Goal: Task Accomplishment & Management: Use online tool/utility

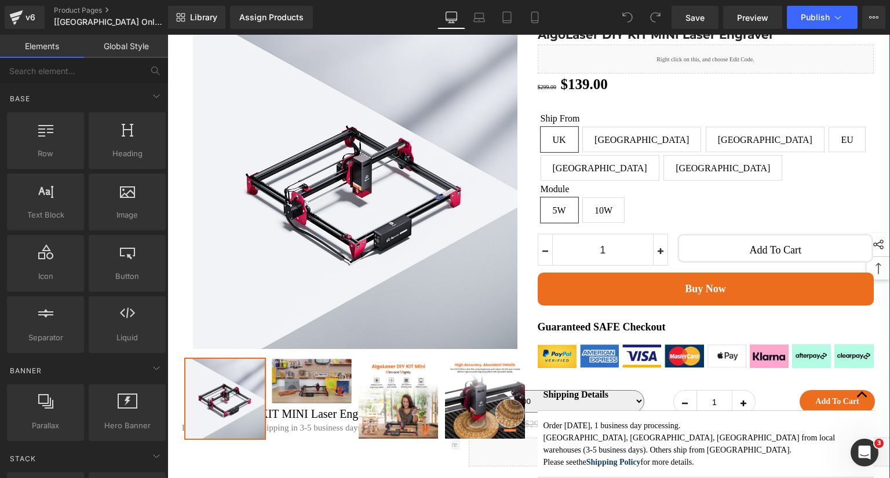
scroll to position [58, 0]
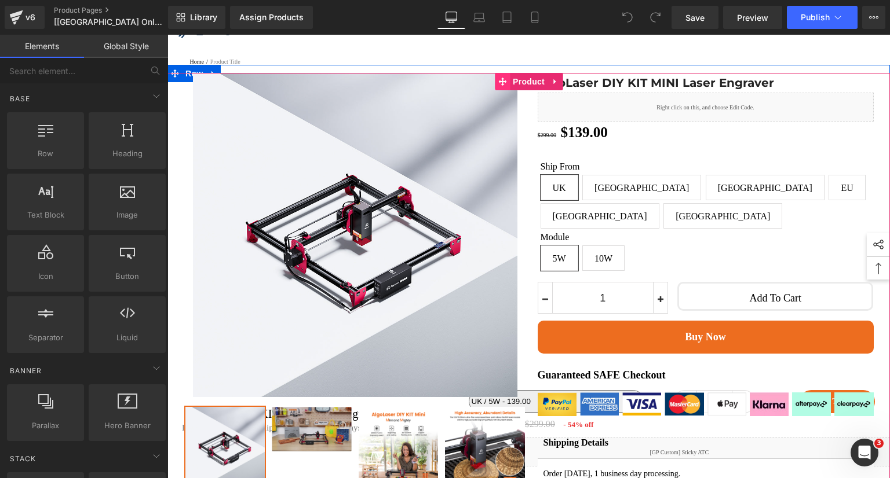
drag, startPoint x: 526, startPoint y: 88, endPoint x: 500, endPoint y: 97, distance: 27.5
click at [526, 88] on span "Product" at bounding box center [529, 81] width 38 height 17
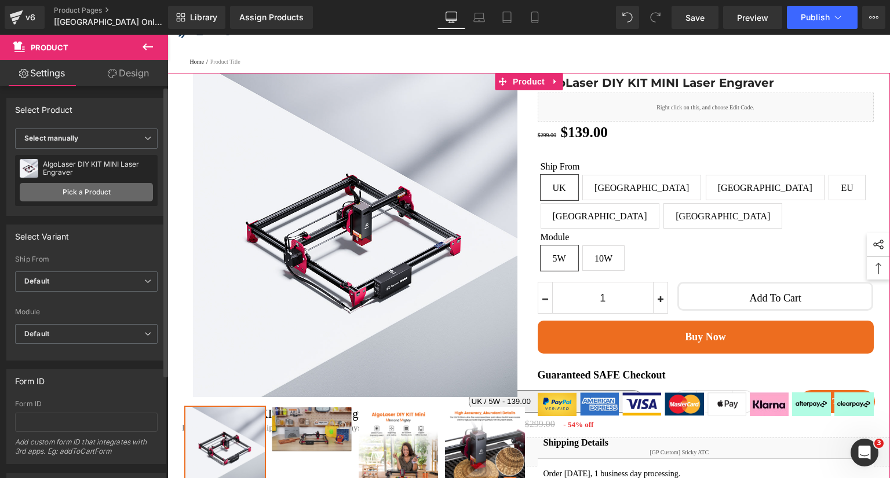
click at [98, 197] on link "Pick a Product" at bounding box center [86, 192] width 133 height 19
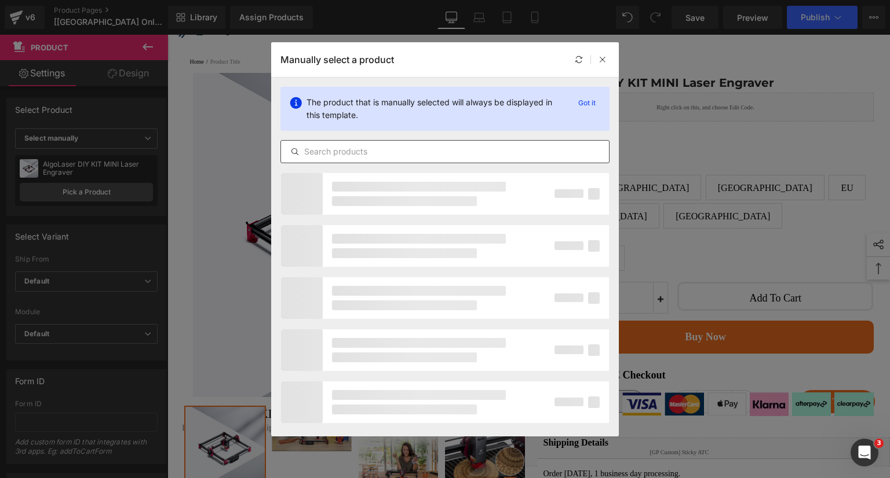
click at [353, 156] on input "text" at bounding box center [445, 152] width 328 height 14
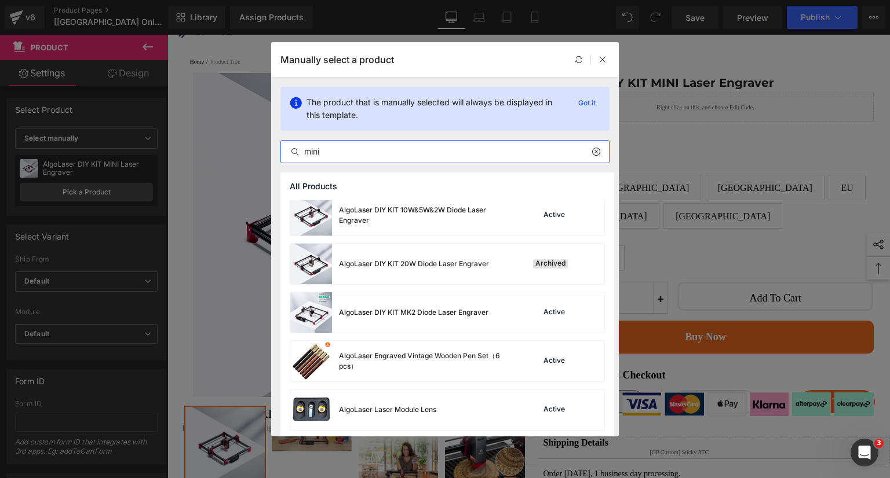
scroll to position [1621, 0]
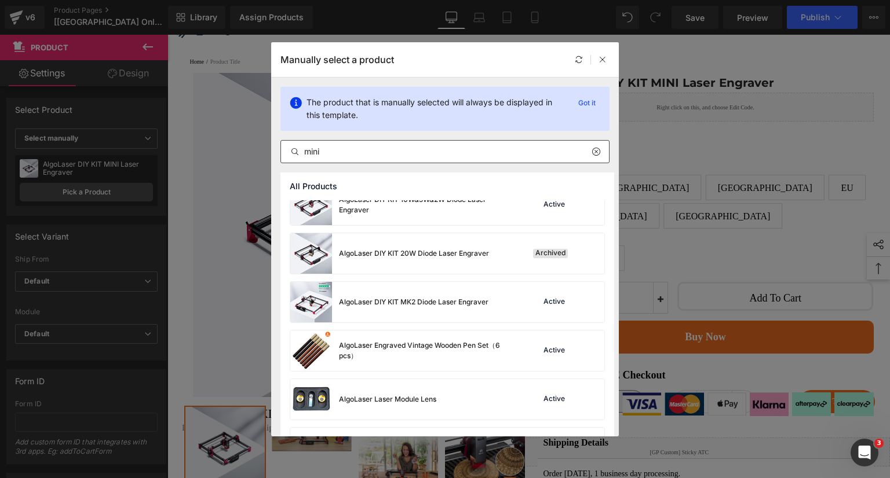
click at [369, 149] on input "mini" at bounding box center [445, 152] width 328 height 14
paste input "[[GEOGRAPHIC_DATA] Only] Final Stock Clearance – DIY KIT MINI 5W / 10W – Ships …"
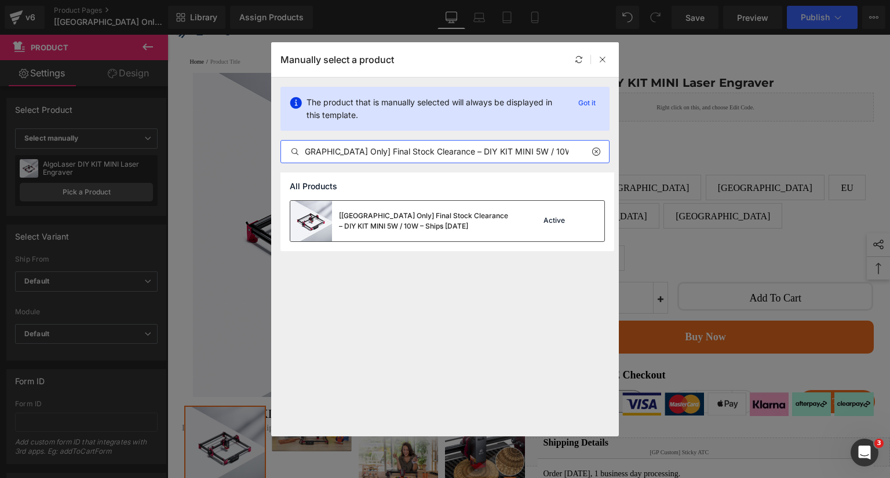
type input "[[GEOGRAPHIC_DATA] Only] Final Stock Clearance – DIY KIT MINI 5W / 10W – Ships …"
click at [467, 223] on div "[[GEOGRAPHIC_DATA] Only] Final Stock Clearance – DIY KIT MINI 5W / 10W – Ships …" at bounding box center [426, 221] width 174 height 21
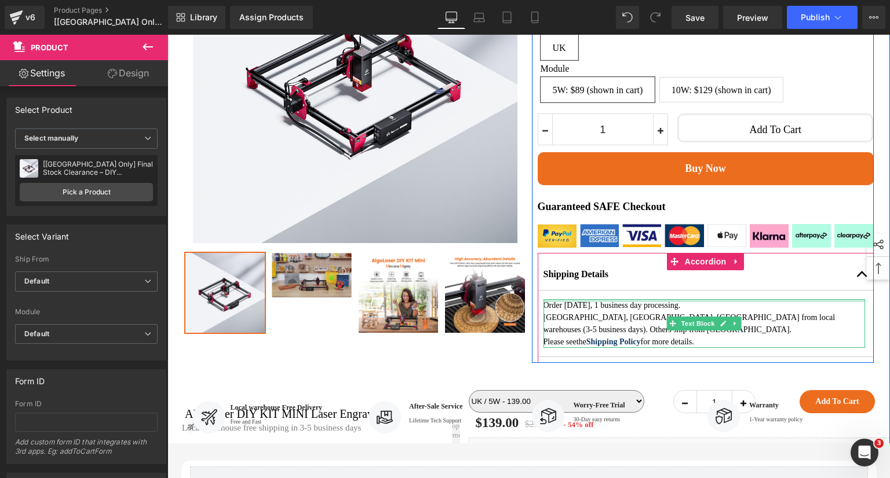
scroll to position [232, 0]
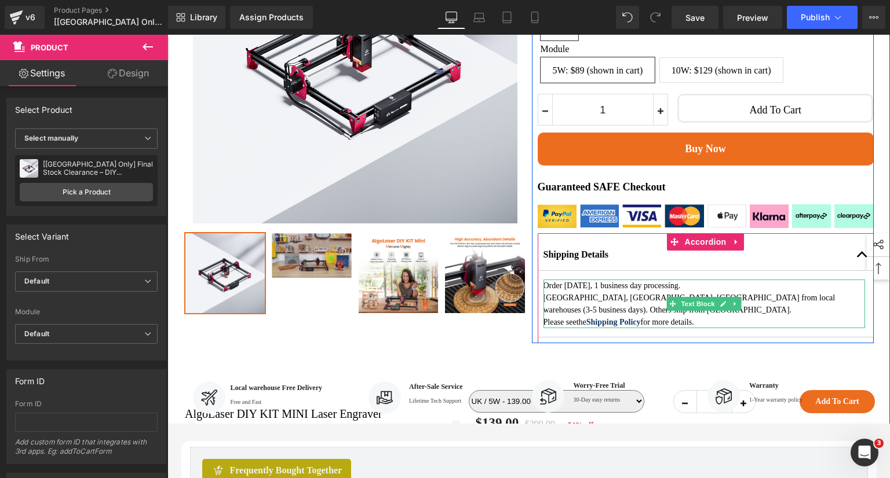
click at [605, 308] on p "[GEOGRAPHIC_DATA], [GEOGRAPHIC_DATA], [GEOGRAPHIC_DATA] from local warehouses (…" at bounding box center [703, 304] width 321 height 24
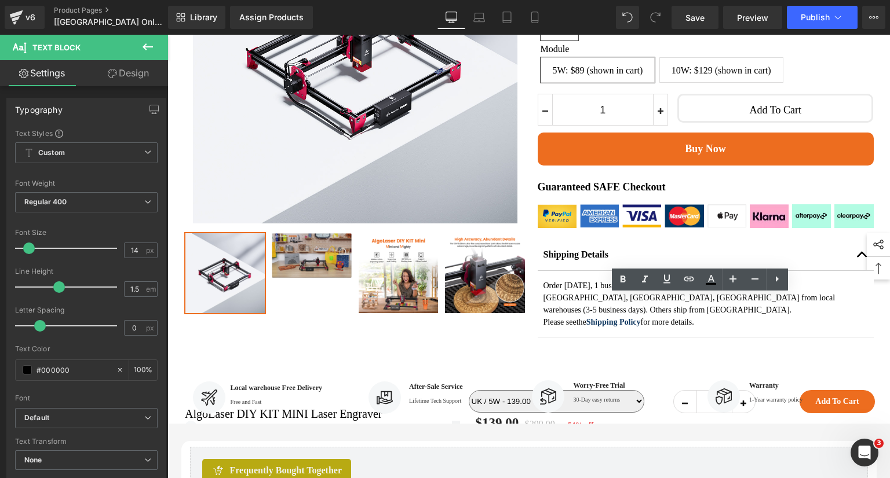
drag, startPoint x: 725, startPoint y: 338, endPoint x: 537, endPoint y: 316, distance: 189.0
click at [537, 316] on article "Order [DATE], 1 business day processing. [GEOGRAPHIC_DATA], [GEOGRAPHIC_DATA], …" at bounding box center [705, 304] width 336 height 67
click at [601, 316] on p "[GEOGRAPHIC_DATA], [GEOGRAPHIC_DATA], [GEOGRAPHIC_DATA] from local warehouses (…" at bounding box center [703, 304] width 321 height 24
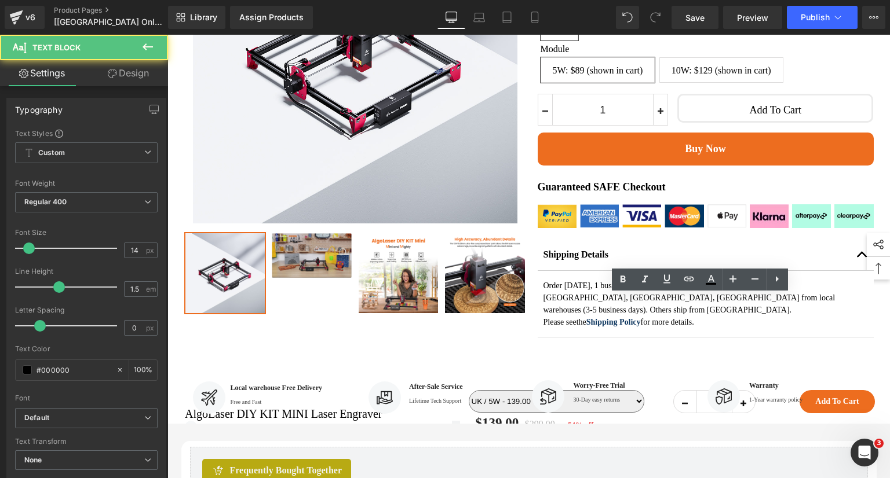
click at [700, 311] on p "[GEOGRAPHIC_DATA], [GEOGRAPHIC_DATA], [GEOGRAPHIC_DATA] from local warehouses (…" at bounding box center [703, 304] width 321 height 24
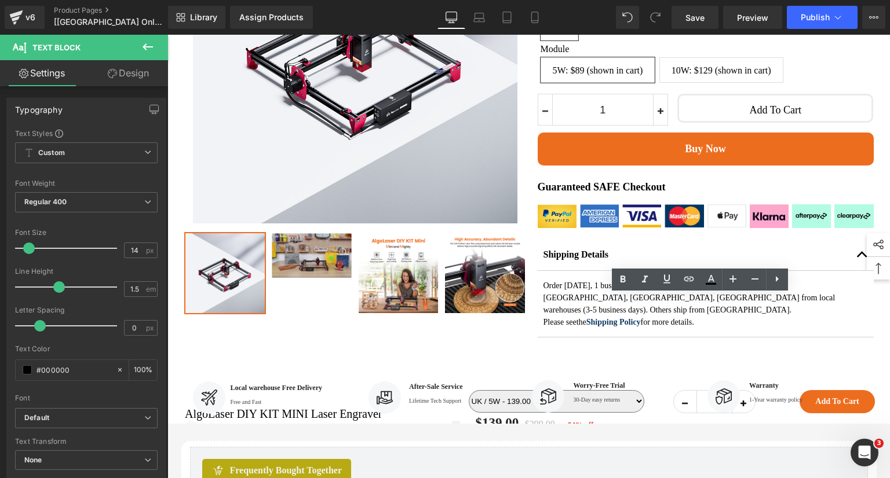
click at [837, 357] on div "Sale Off (P) Image Row ‹ ›" at bounding box center [528, 128] width 695 height 458
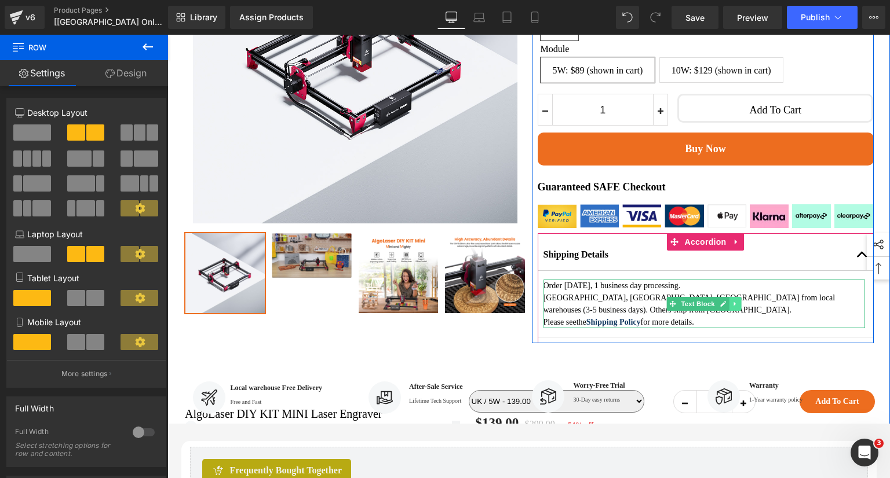
click at [731, 308] on icon at bounding box center [734, 304] width 6 height 7
click at [723, 311] on link at bounding box center [729, 304] width 12 height 14
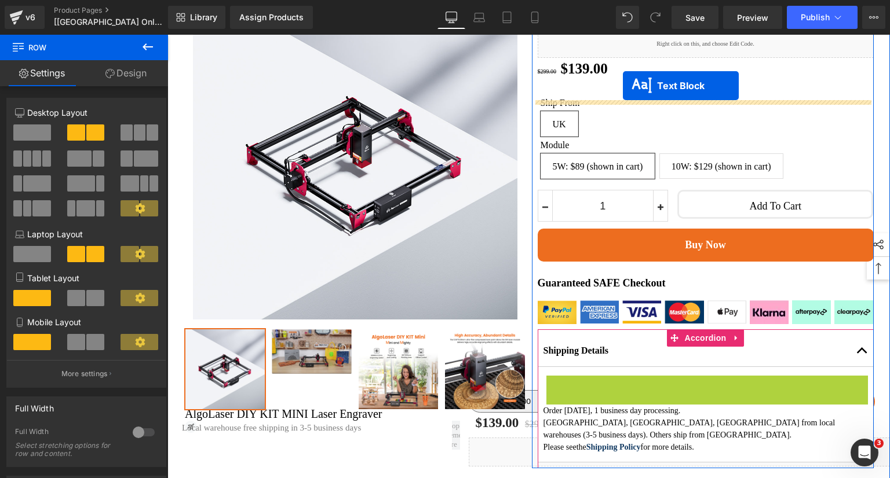
scroll to position [101, 0]
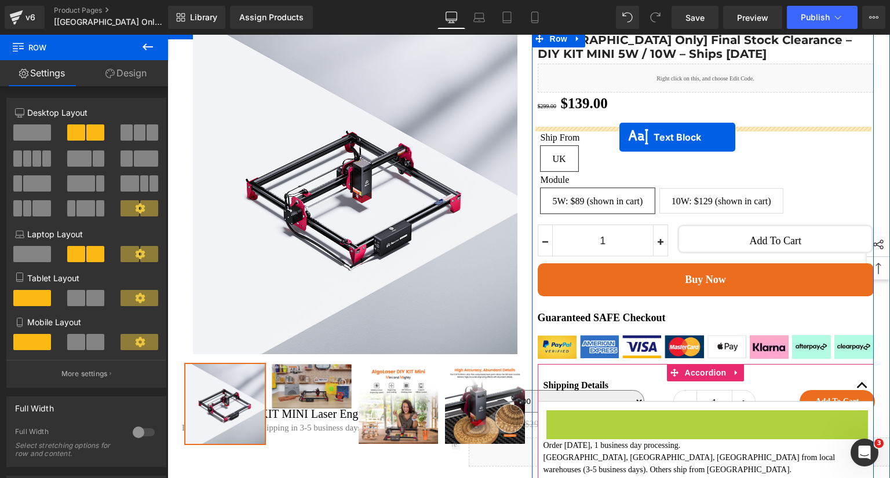
drag, startPoint x: 647, startPoint y: 228, endPoint x: 619, endPoint y: 137, distance: 95.1
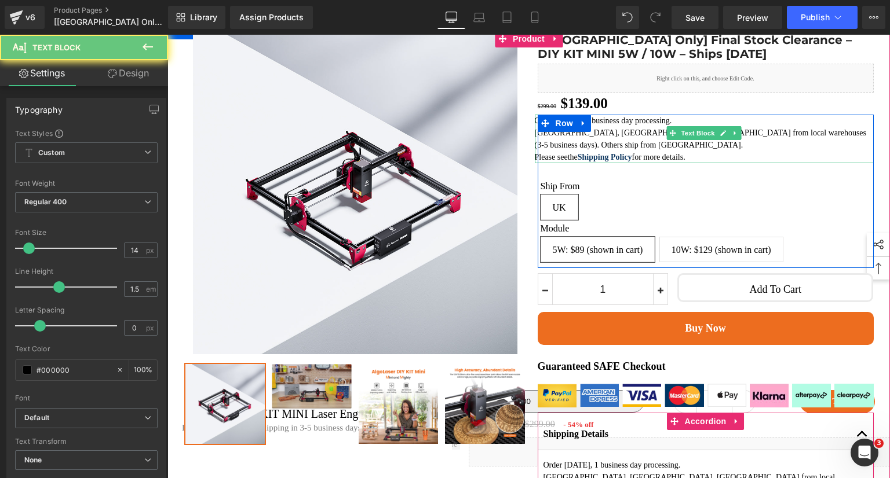
click at [601, 147] on p "[GEOGRAPHIC_DATA], [GEOGRAPHIC_DATA], [GEOGRAPHIC_DATA] from local warehouses (…" at bounding box center [704, 139] width 339 height 24
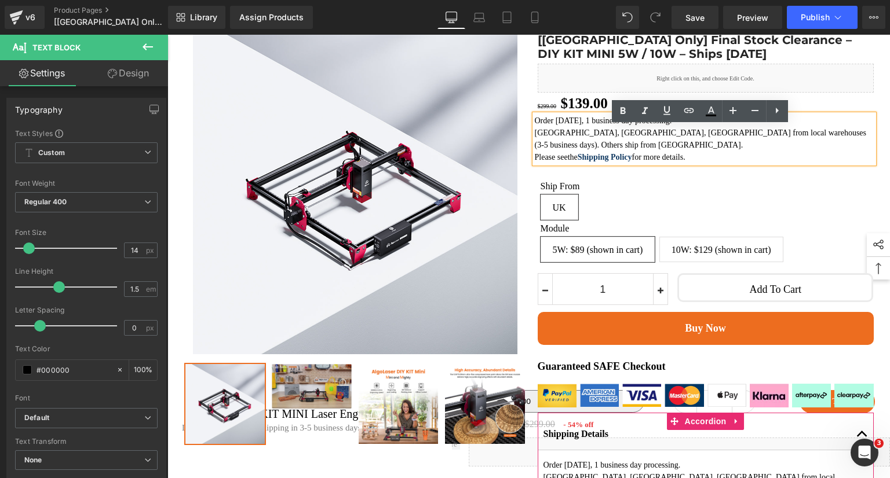
click at [606, 144] on p "[GEOGRAPHIC_DATA], [GEOGRAPHIC_DATA], [GEOGRAPHIC_DATA] from local warehouses (…" at bounding box center [704, 139] width 339 height 24
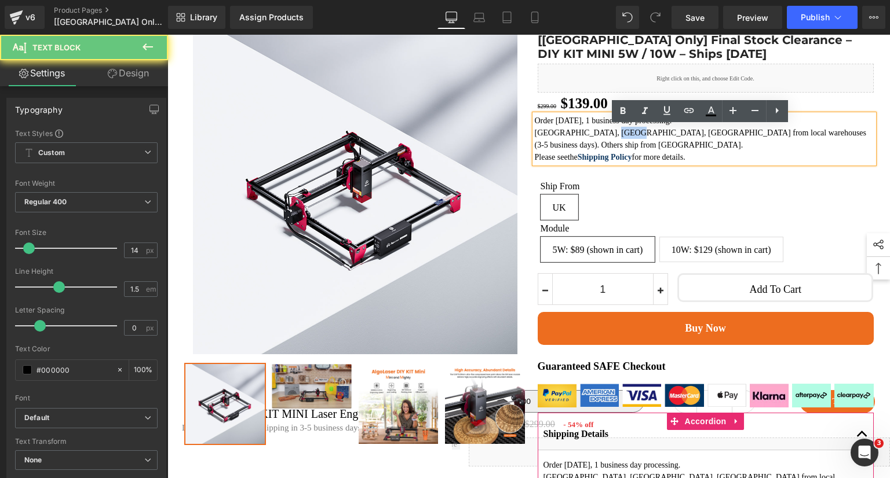
click at [606, 144] on p "[GEOGRAPHIC_DATA], [GEOGRAPHIC_DATA], [GEOGRAPHIC_DATA] from local warehouses (…" at bounding box center [704, 139] width 339 height 24
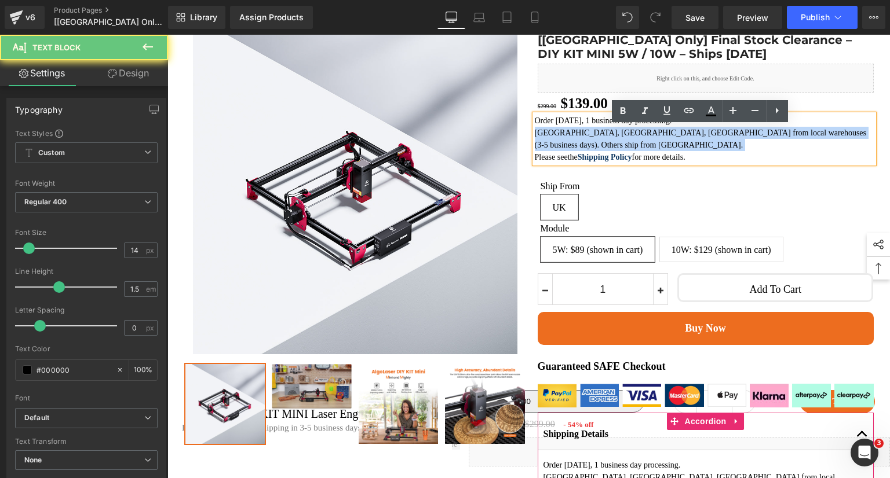
click at [606, 144] on p "[GEOGRAPHIC_DATA], [GEOGRAPHIC_DATA], [GEOGRAPHIC_DATA] from local warehouses (…" at bounding box center [704, 139] width 339 height 24
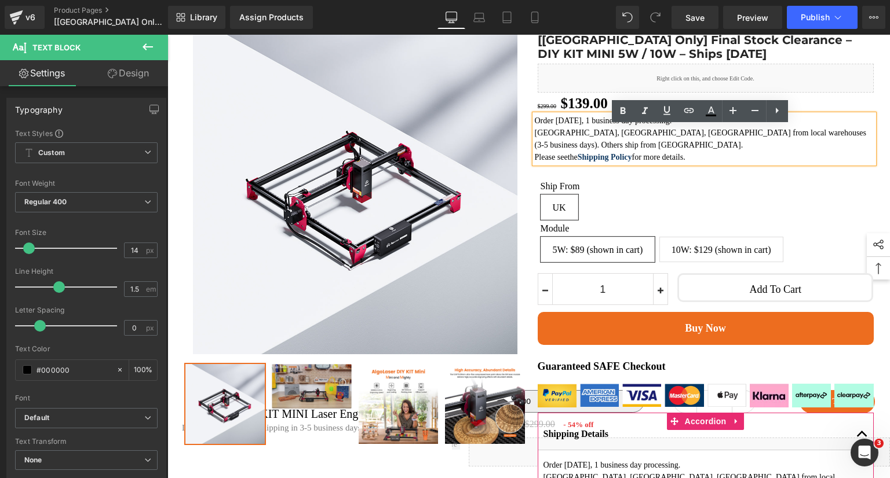
click at [672, 153] on span "for more details." at bounding box center [658, 157] width 53 height 9
drag, startPoint x: 713, startPoint y: 158, endPoint x: 530, endPoint y: 133, distance: 184.1
click at [535, 133] on div "Order [DATE], 1 business day processing. [GEOGRAPHIC_DATA], [GEOGRAPHIC_DATA], …" at bounding box center [704, 139] width 339 height 49
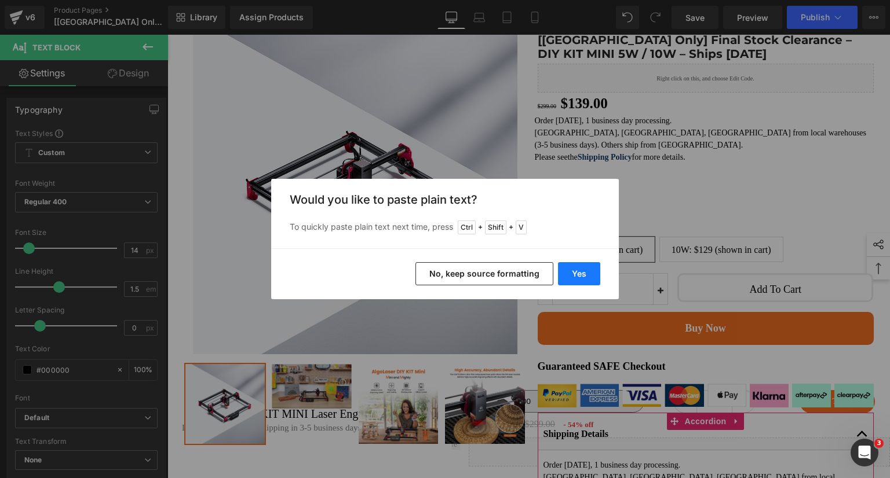
drag, startPoint x: 574, startPoint y: 273, endPoint x: 480, endPoint y: 191, distance: 125.6
click at [574, 273] on button "Yes" at bounding box center [579, 273] width 42 height 23
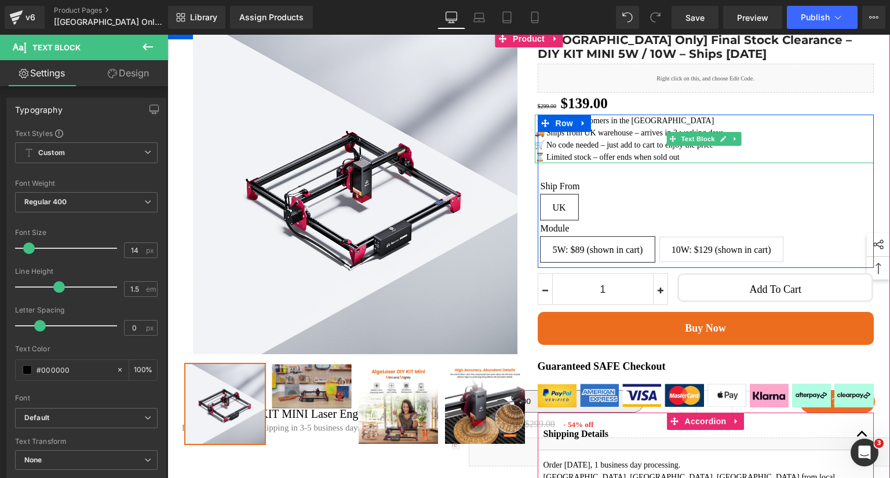
click at [667, 146] on span at bounding box center [673, 139] width 12 height 14
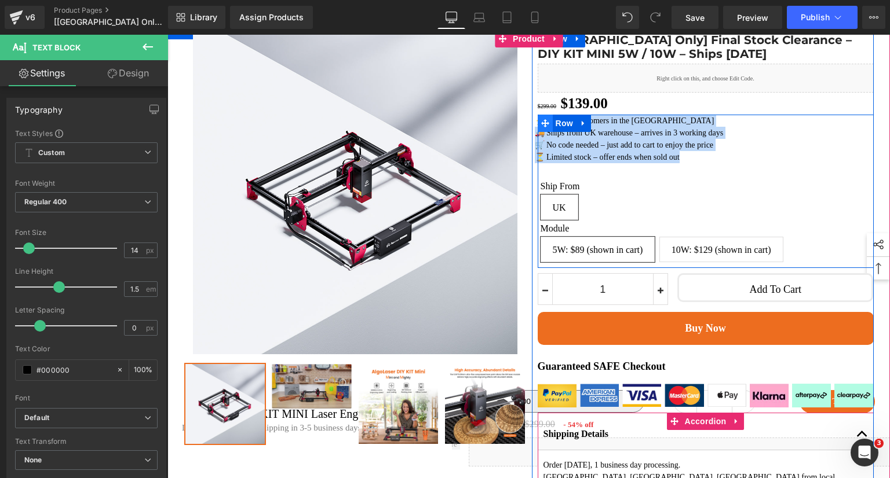
drag, startPoint x: 707, startPoint y: 169, endPoint x: 537, endPoint y: 133, distance: 173.0
click at [537, 133] on div "⚡ Only for customers in the [GEOGRAPHIC_DATA] 🚚 Ships from UK warehouse – arriv…" at bounding box center [705, 191] width 336 height 153
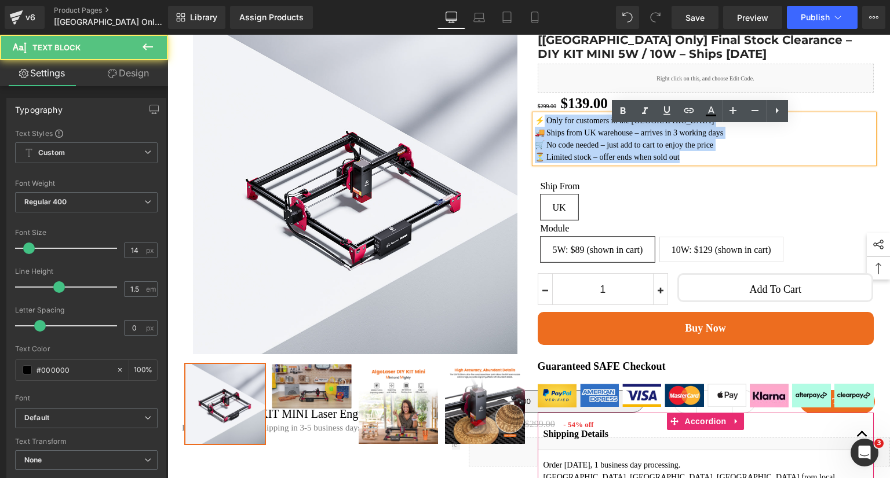
click at [542, 139] on p "🚚 Ships from UK warehouse – arrives in 3 working days" at bounding box center [704, 133] width 339 height 12
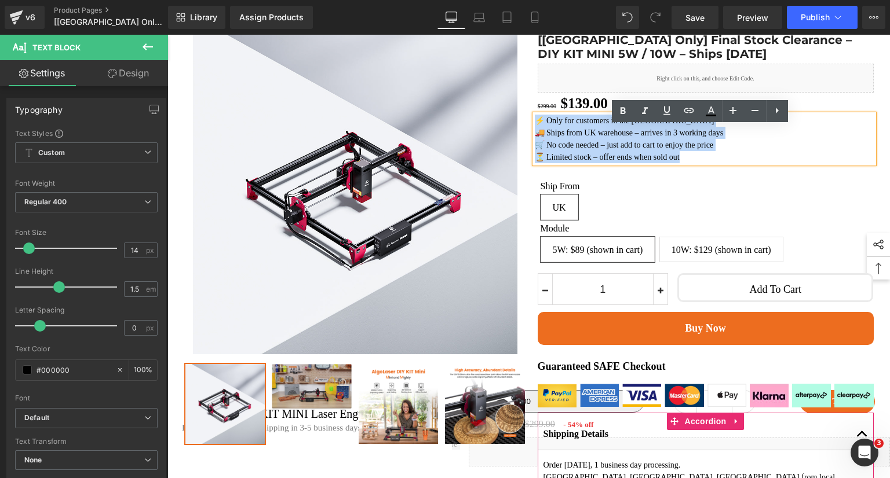
drag, startPoint x: 533, startPoint y: 133, endPoint x: 721, endPoint y: 169, distance: 191.6
click at [721, 163] on div "⚡ Only for customers in the [GEOGRAPHIC_DATA] 🚚 Ships from UK warehouse – arriv…" at bounding box center [704, 139] width 339 height 49
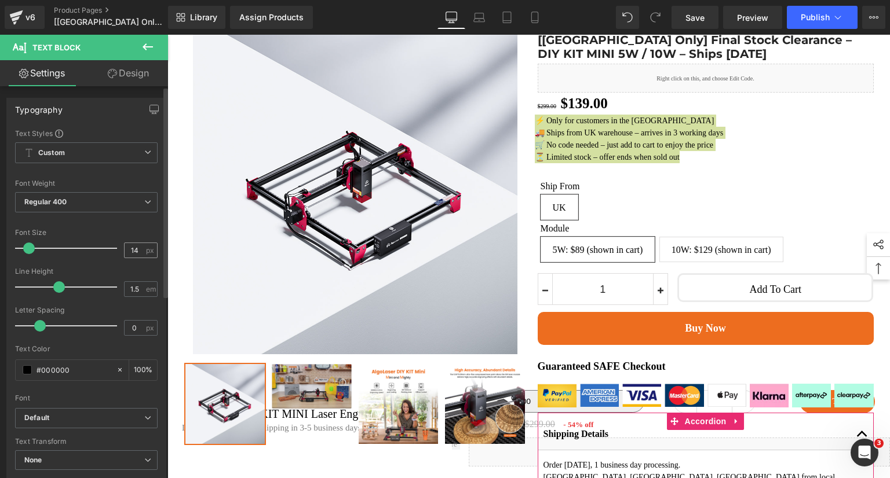
click at [146, 248] on span "px" at bounding box center [151, 251] width 10 height 8
click at [140, 248] on input "14" at bounding box center [135, 250] width 20 height 14
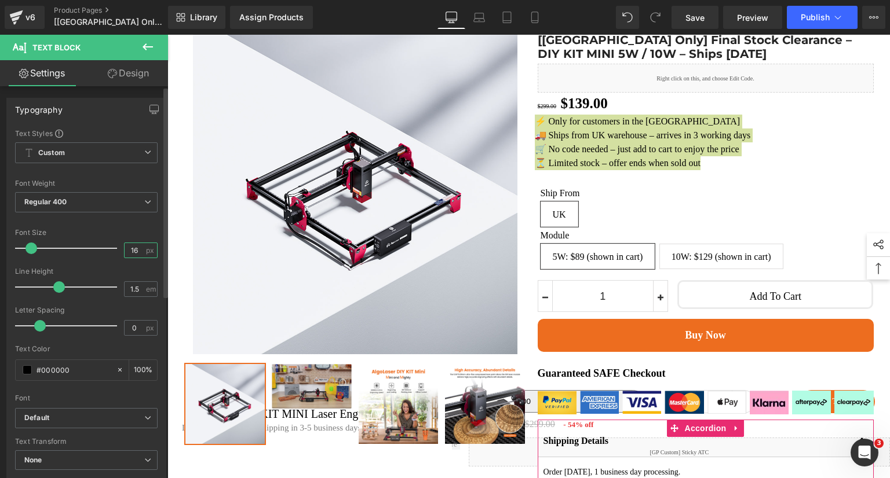
type input "16"
drag, startPoint x: 142, startPoint y: 230, endPoint x: 148, endPoint y: 229, distance: 5.8
click at [142, 230] on div "Font Size" at bounding box center [86, 233] width 142 height 8
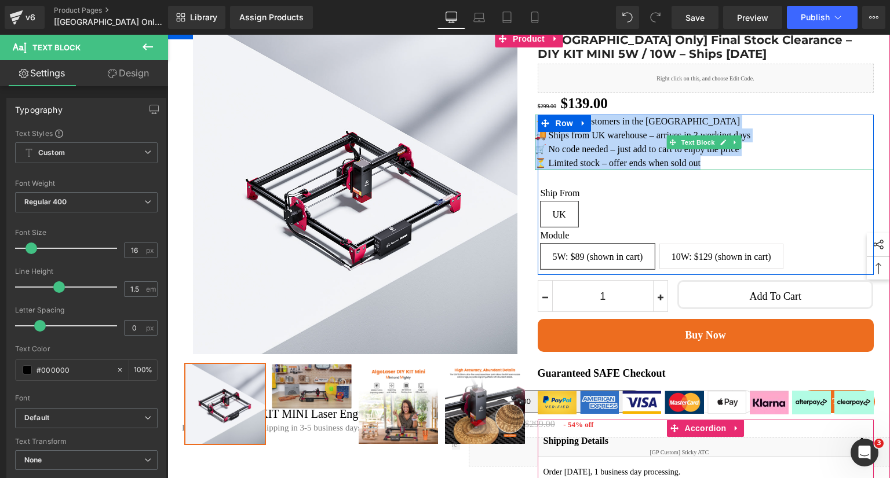
drag, startPoint x: 605, startPoint y: 171, endPoint x: 613, endPoint y: 173, distance: 8.3
click at [605, 170] on p "⏳ Limited stock – offer ends when sold out" at bounding box center [704, 163] width 339 height 14
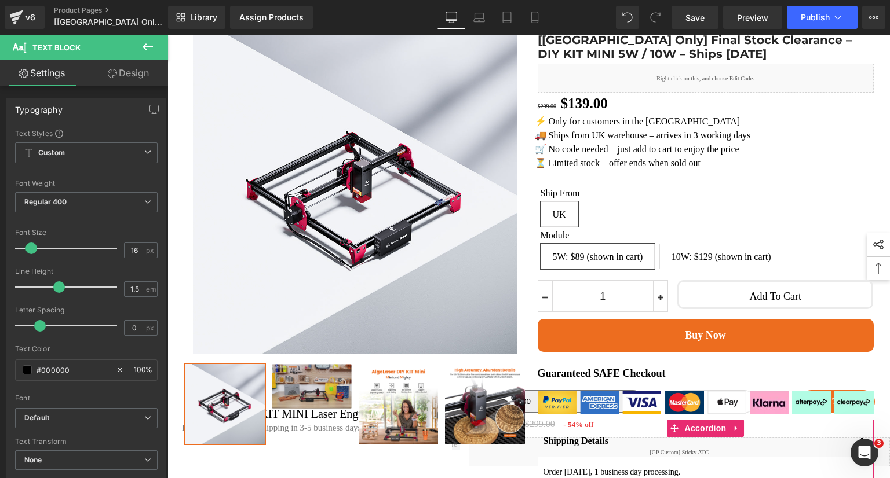
drag, startPoint x: 147, startPoint y: 35, endPoint x: 142, endPoint y: 53, distance: 18.1
click at [147, 35] on button at bounding box center [147, 47] width 41 height 25
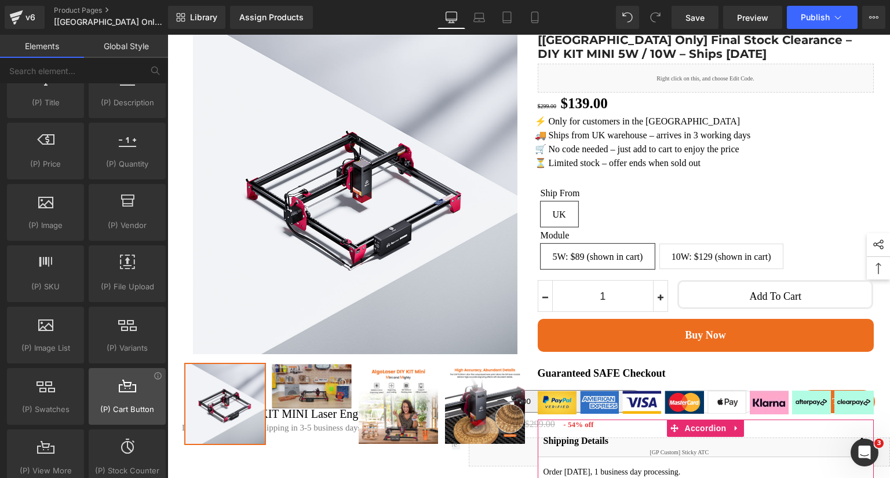
scroll to position [1216, 0]
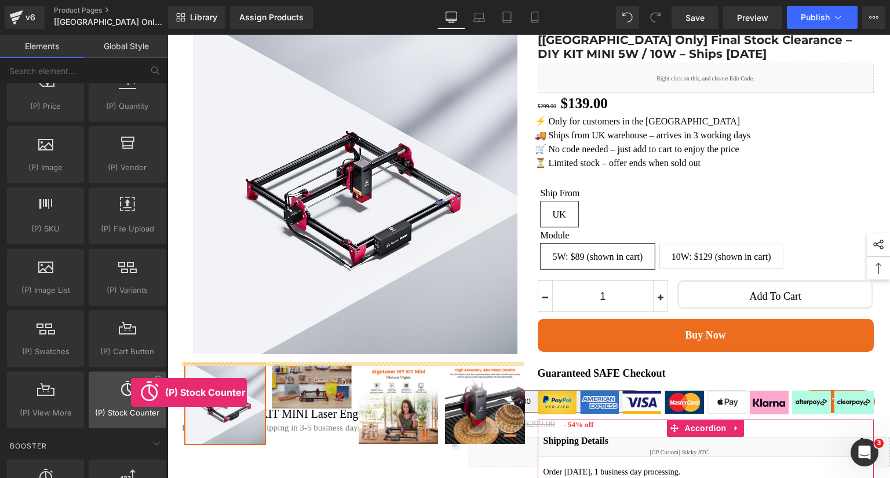
click at [131, 393] on div at bounding box center [127, 394] width 70 height 26
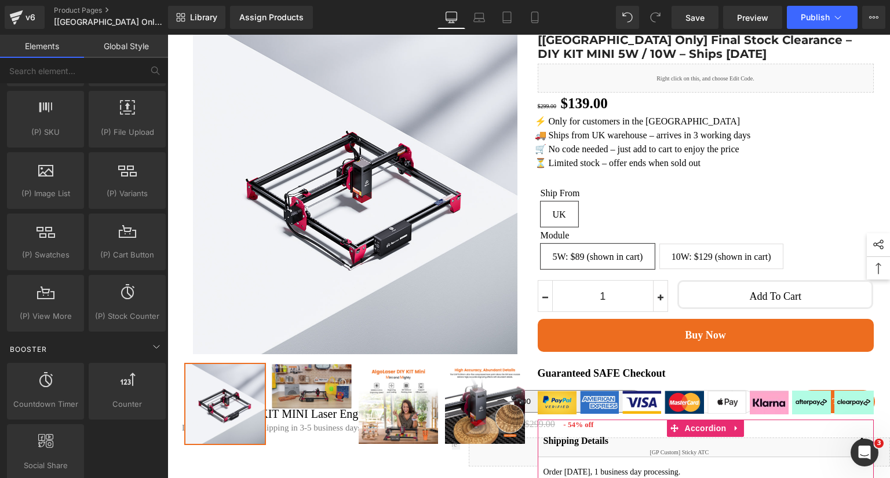
scroll to position [1332, 0]
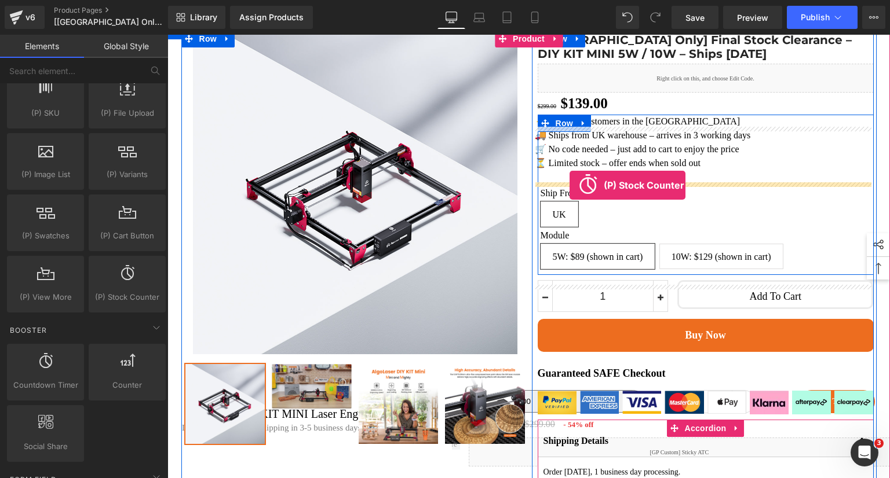
drag, startPoint x: 286, startPoint y: 288, endPoint x: 569, endPoint y: 185, distance: 301.2
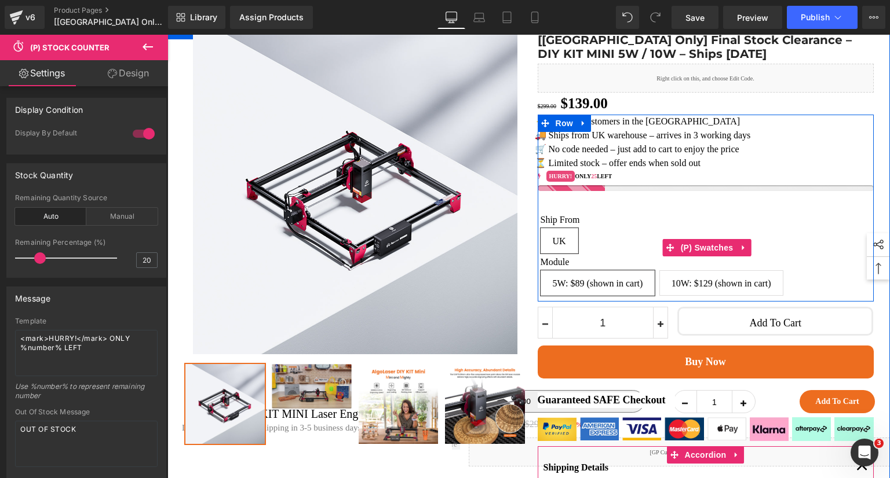
click at [727, 295] on span "10W: $129 (shown in cart)" at bounding box center [721, 283] width 100 height 24
click at [631, 295] on span "5W: $89 (shown in cart)" at bounding box center [597, 283] width 90 height 24
click at [730, 295] on span "10W: $129 (shown in cart)" at bounding box center [721, 283] width 100 height 24
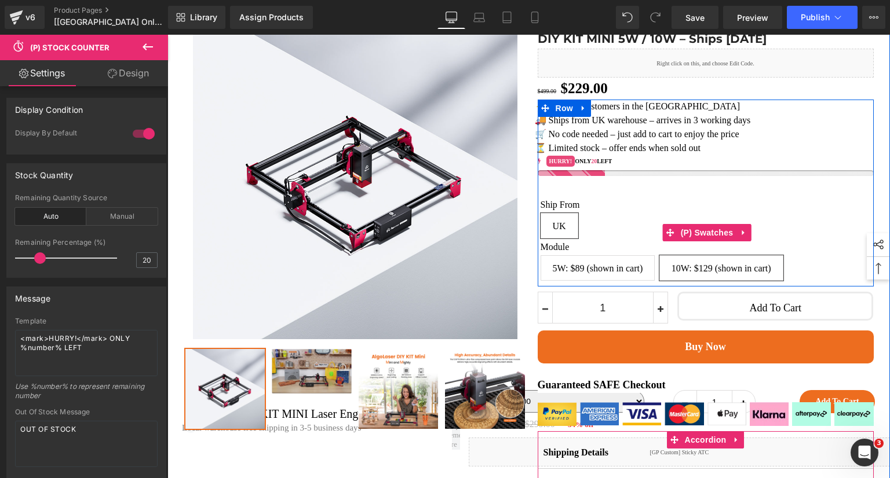
scroll to position [174, 0]
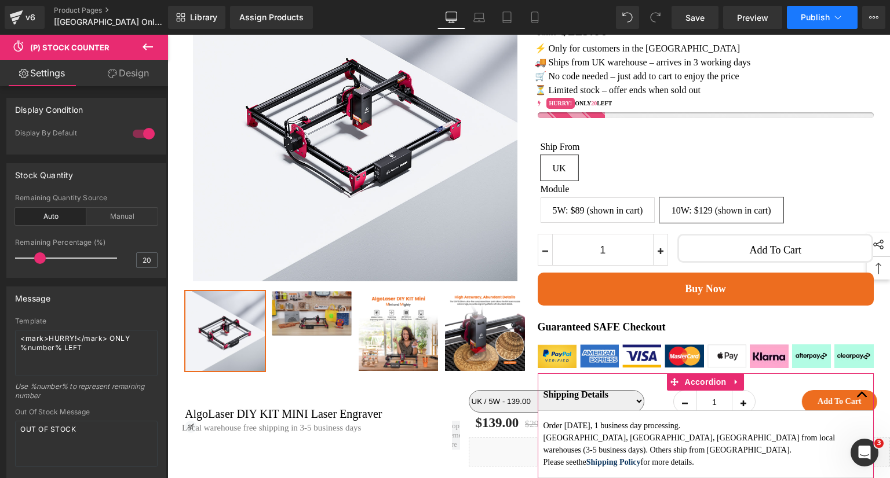
click at [808, 18] on span "Publish" at bounding box center [814, 17] width 29 height 9
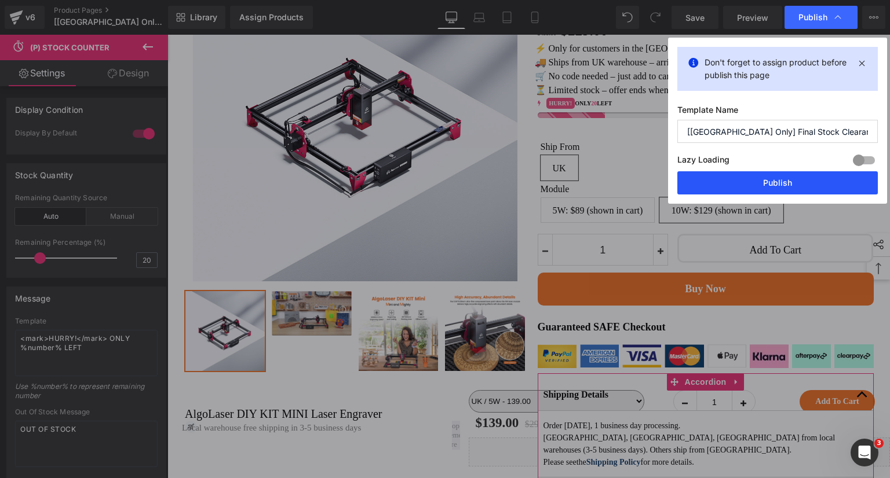
click at [792, 181] on button "Publish" at bounding box center [777, 182] width 200 height 23
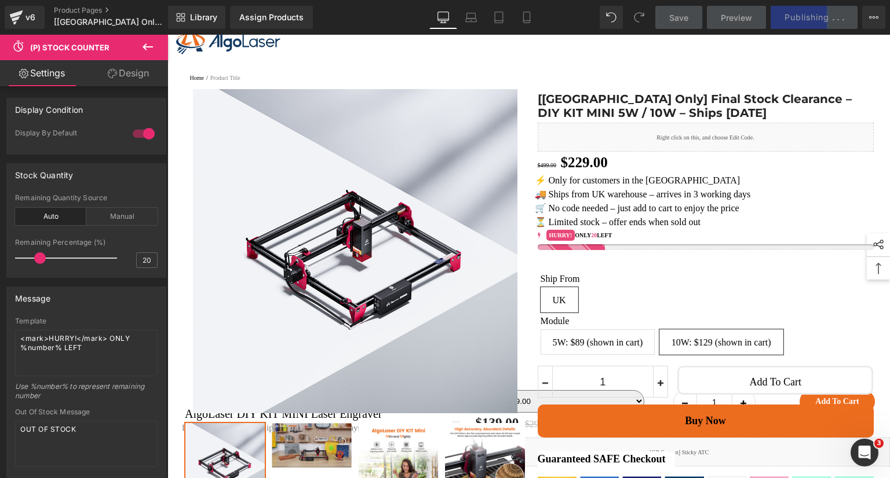
scroll to position [0, 0]
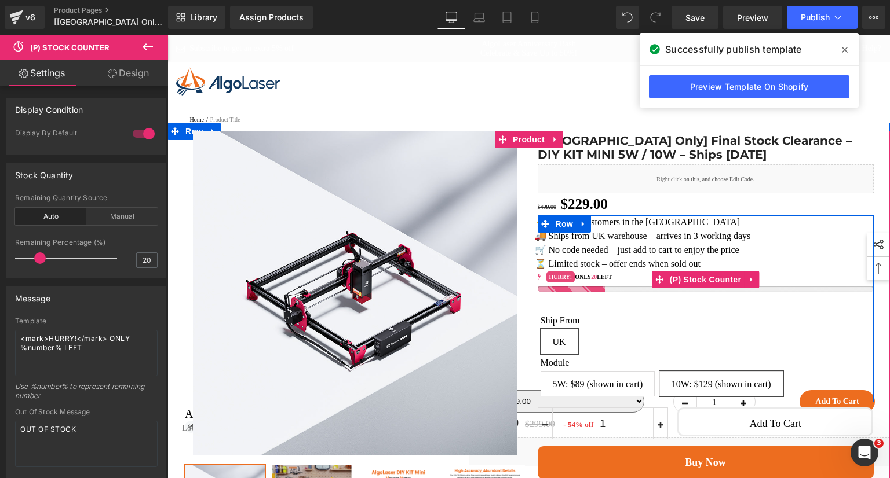
drag, startPoint x: 691, startPoint y: 291, endPoint x: 576, endPoint y: 304, distance: 116.0
click at [691, 288] on span "(P) Stock Counter" at bounding box center [705, 279] width 77 height 17
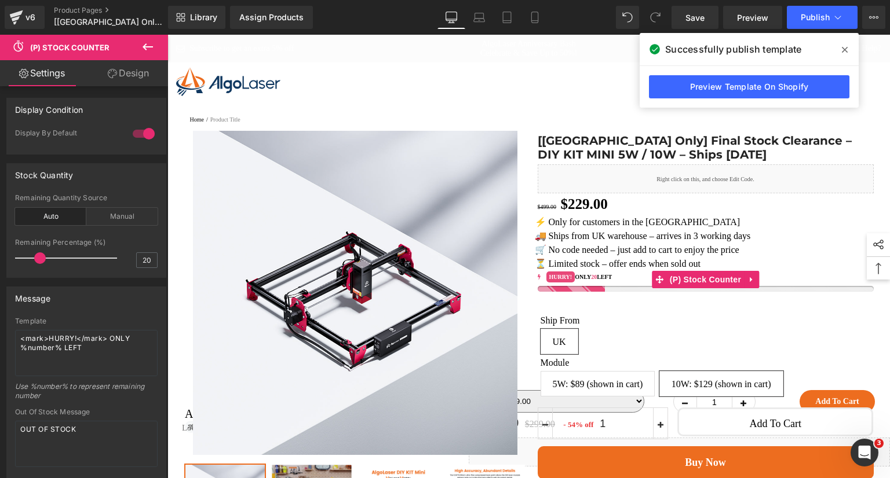
click at [123, 67] on link "Design" at bounding box center [128, 73] width 84 height 26
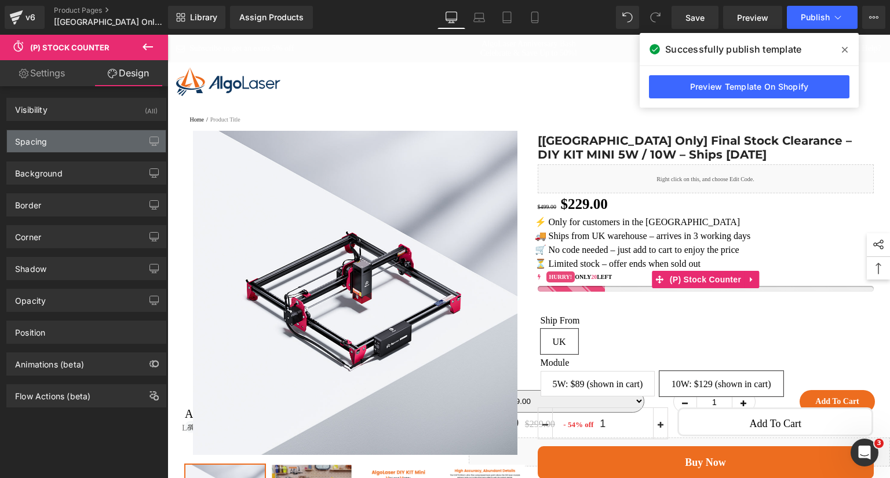
click at [71, 137] on div "Spacing" at bounding box center [86, 141] width 159 height 22
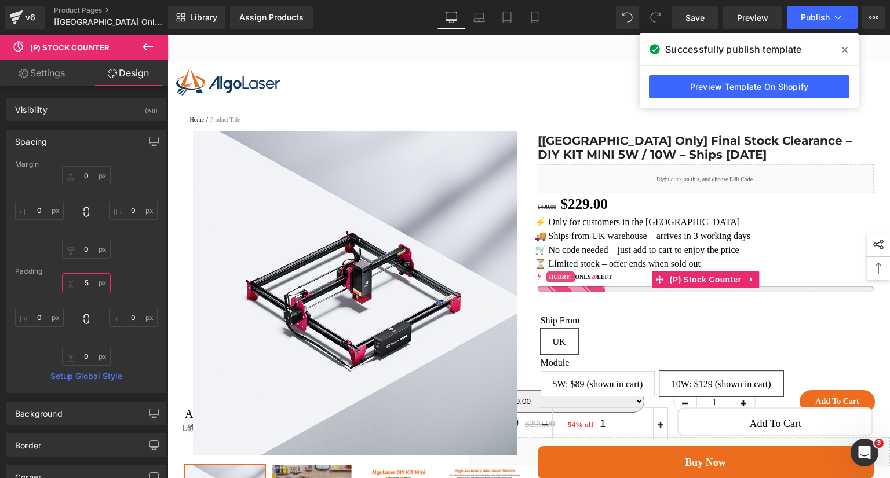
click at [86, 278] on input "text" at bounding box center [86, 282] width 49 height 19
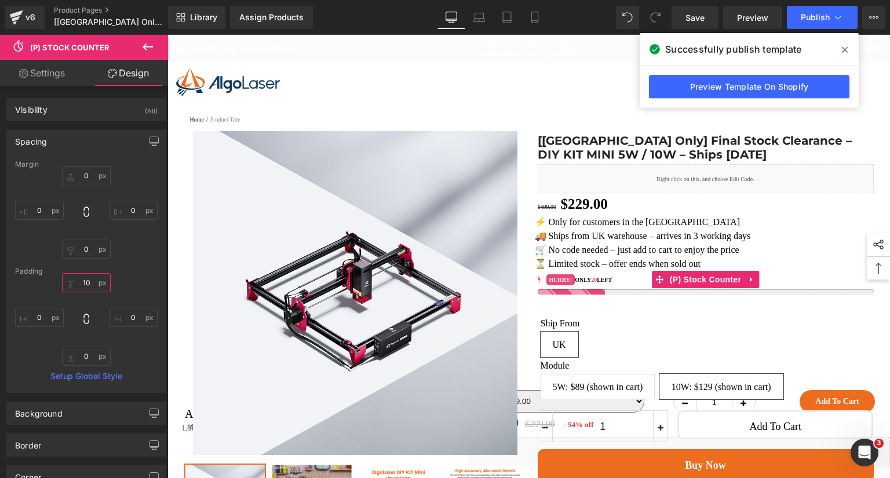
click at [84, 284] on input "10" at bounding box center [86, 282] width 49 height 19
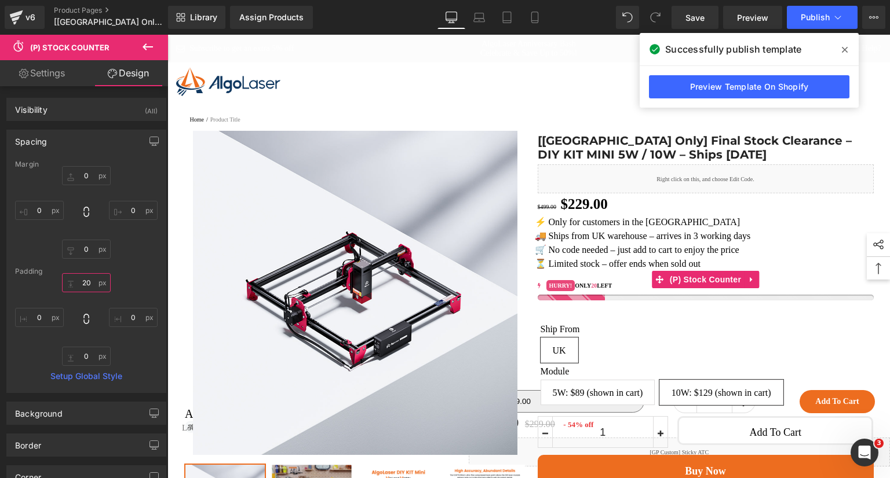
type input "20"
drag, startPoint x: 133, startPoint y: 267, endPoint x: 145, endPoint y: 269, distance: 11.8
click at [133, 268] on div "Padding" at bounding box center [86, 272] width 142 height 8
click at [844, 50] on icon at bounding box center [844, 50] width 6 height 6
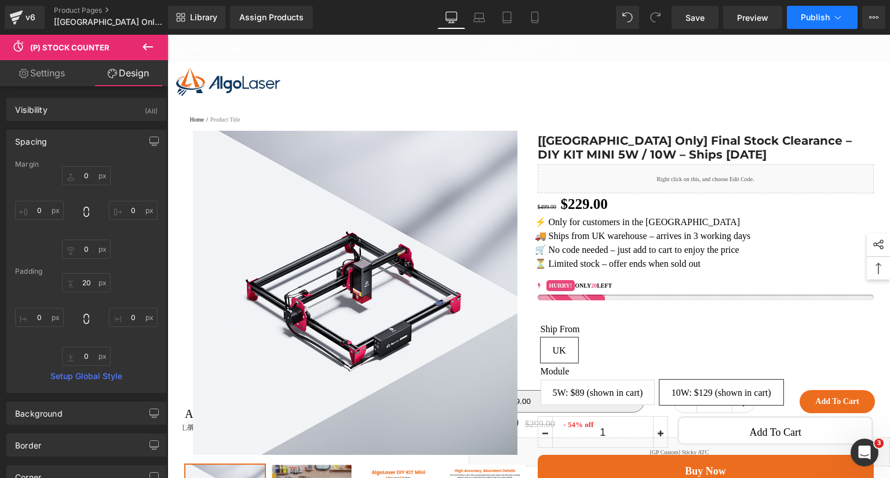
click at [820, 8] on button "Publish" at bounding box center [821, 17] width 71 height 23
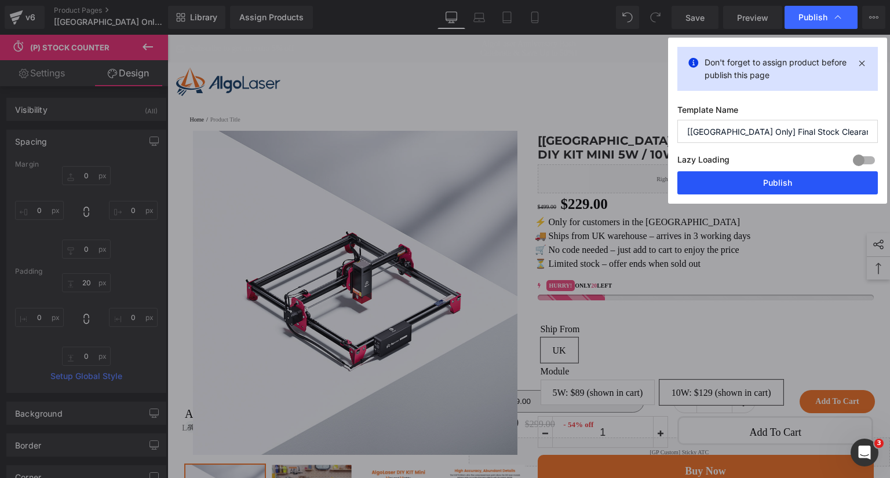
drag, startPoint x: 829, startPoint y: 181, endPoint x: 717, endPoint y: 147, distance: 117.0
click at [829, 181] on button "Publish" at bounding box center [777, 182] width 200 height 23
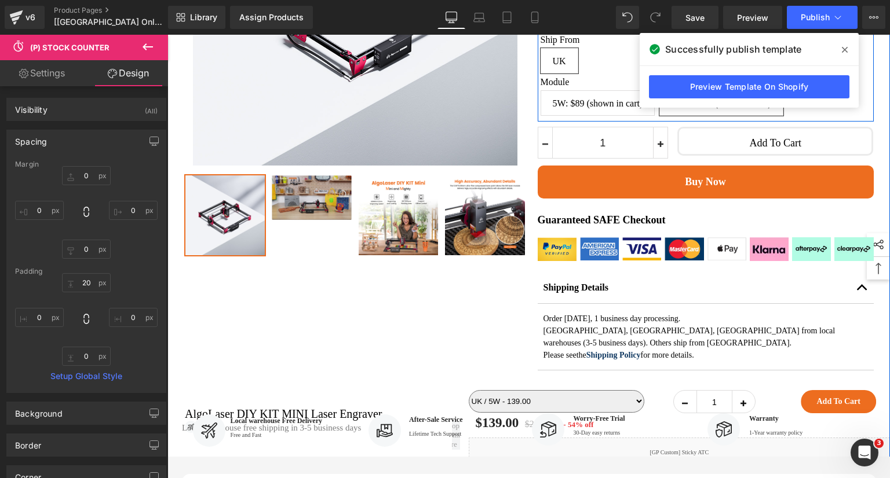
scroll to position [347, 0]
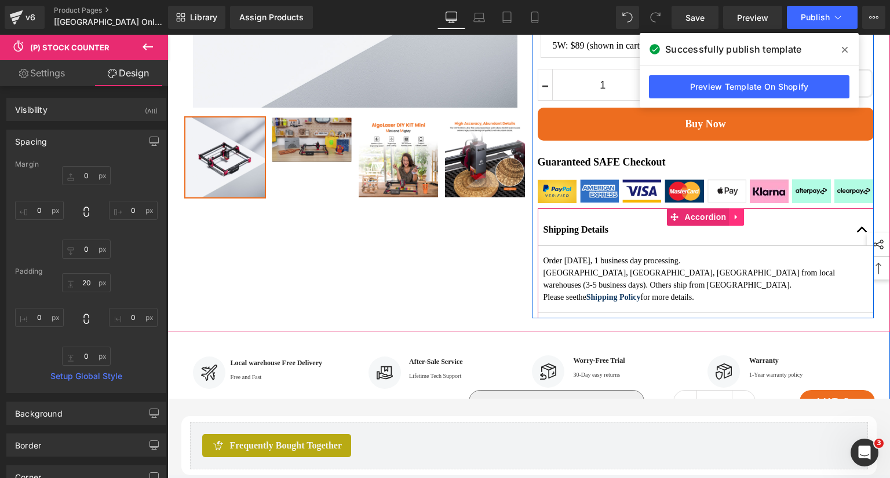
click at [733, 222] on icon at bounding box center [736, 217] width 8 height 9
click at [741, 226] on link at bounding box center [743, 216] width 15 height 17
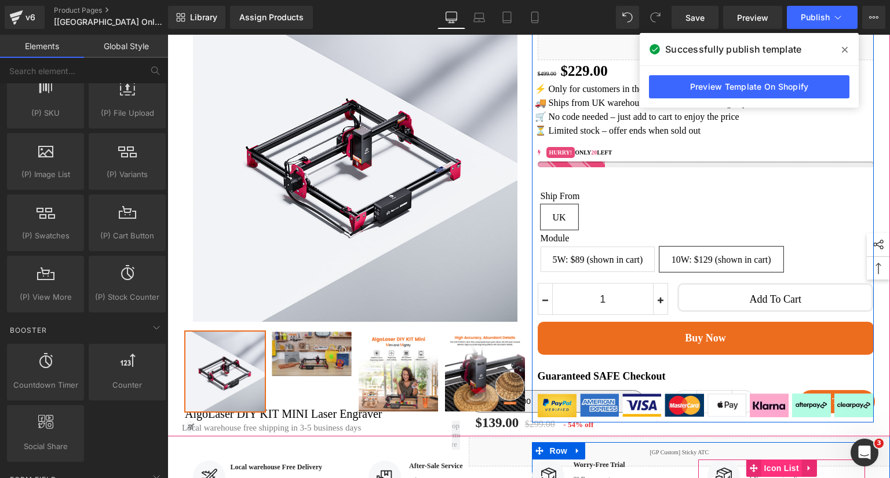
scroll to position [116, 0]
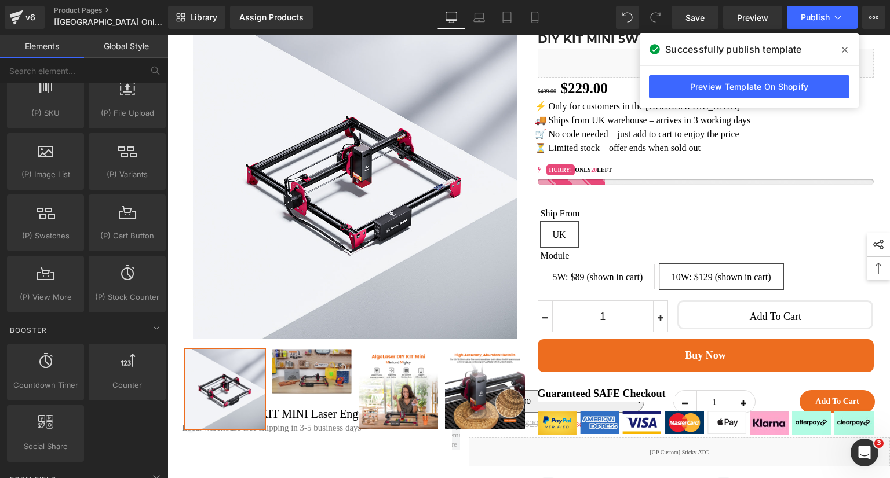
click at [849, 52] on span at bounding box center [844, 50] width 19 height 19
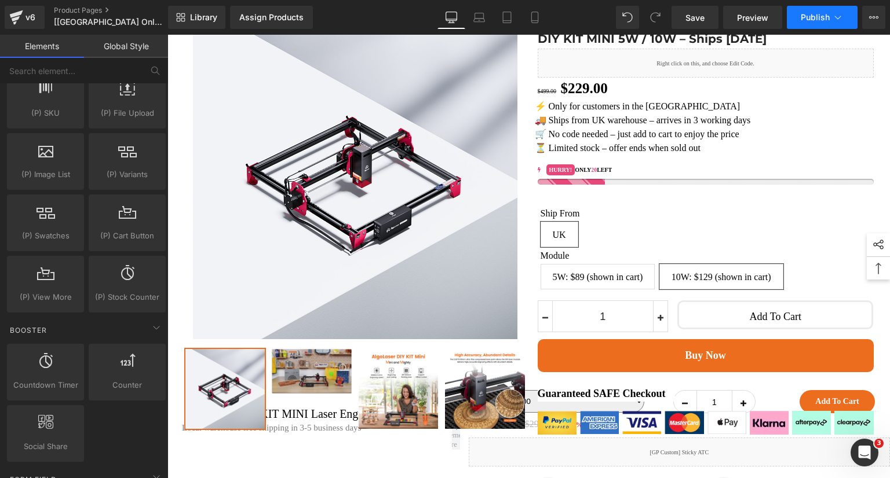
click at [825, 23] on button "Publish" at bounding box center [821, 17] width 71 height 23
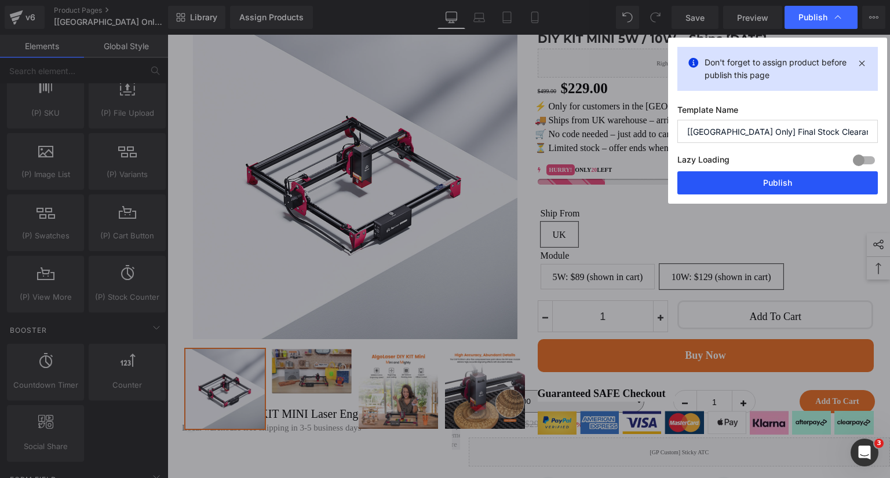
drag, startPoint x: 808, startPoint y: 182, endPoint x: 650, endPoint y: 148, distance: 161.7
click at [808, 182] on button "Publish" at bounding box center [777, 182] width 200 height 23
